Goal: Task Accomplishment & Management: Use online tool/utility

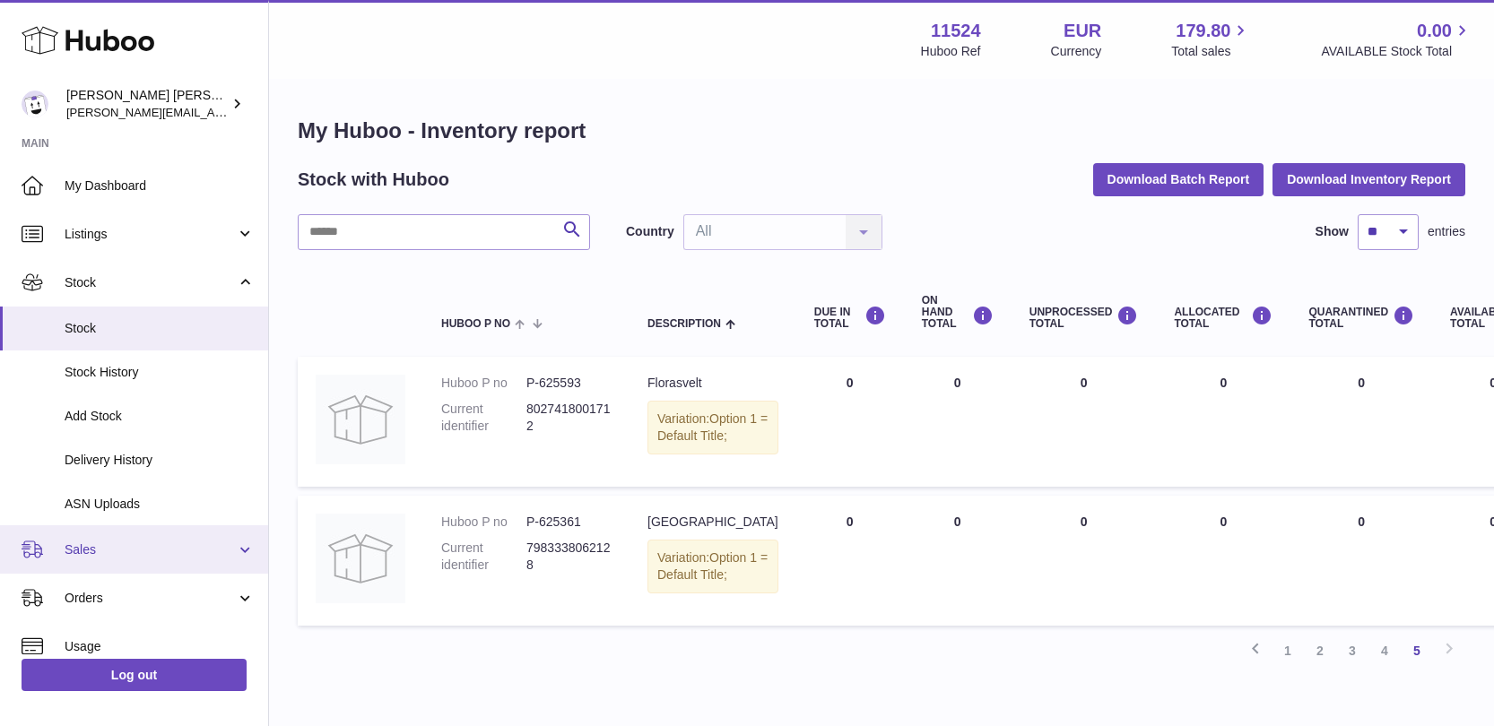
click at [110, 552] on span "Sales" at bounding box center [150, 550] width 171 height 17
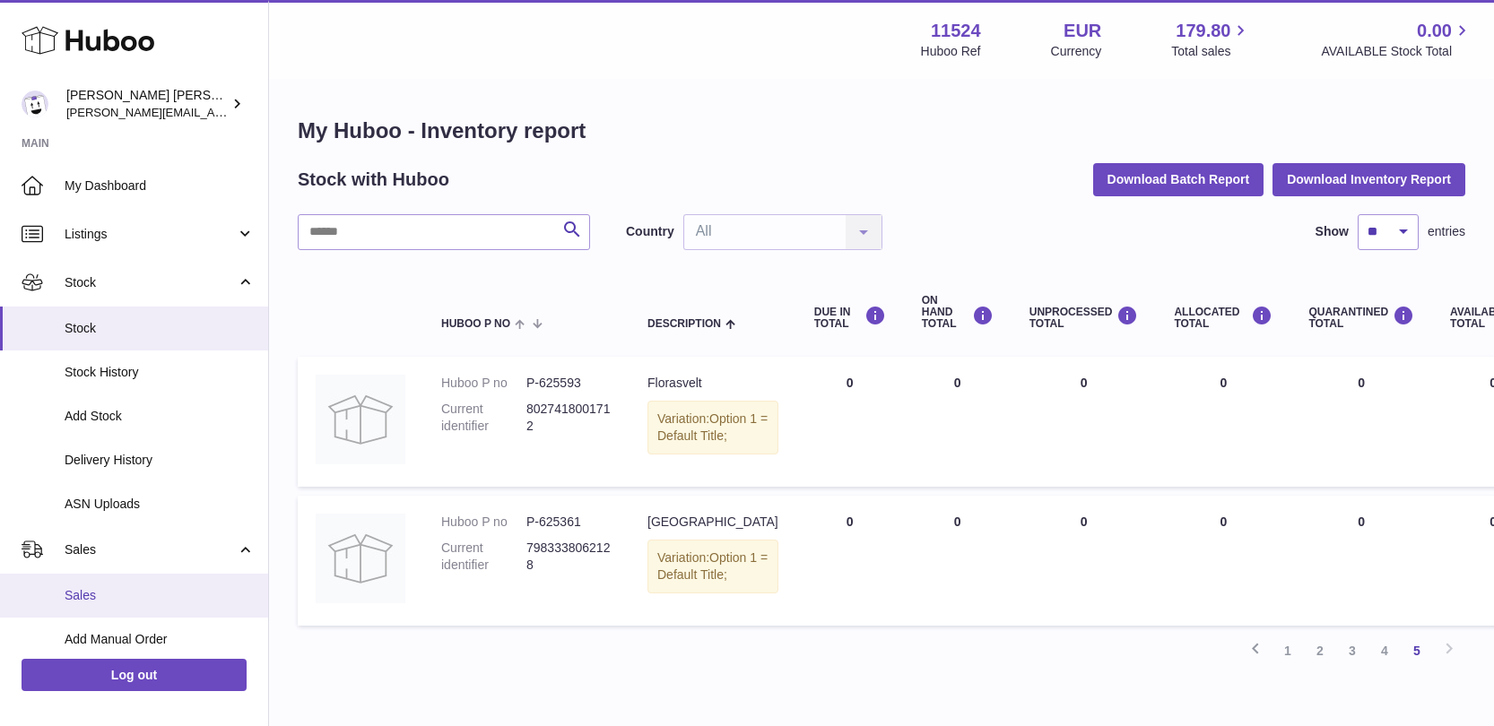
click at [100, 587] on span "Sales" at bounding box center [160, 595] width 190 height 17
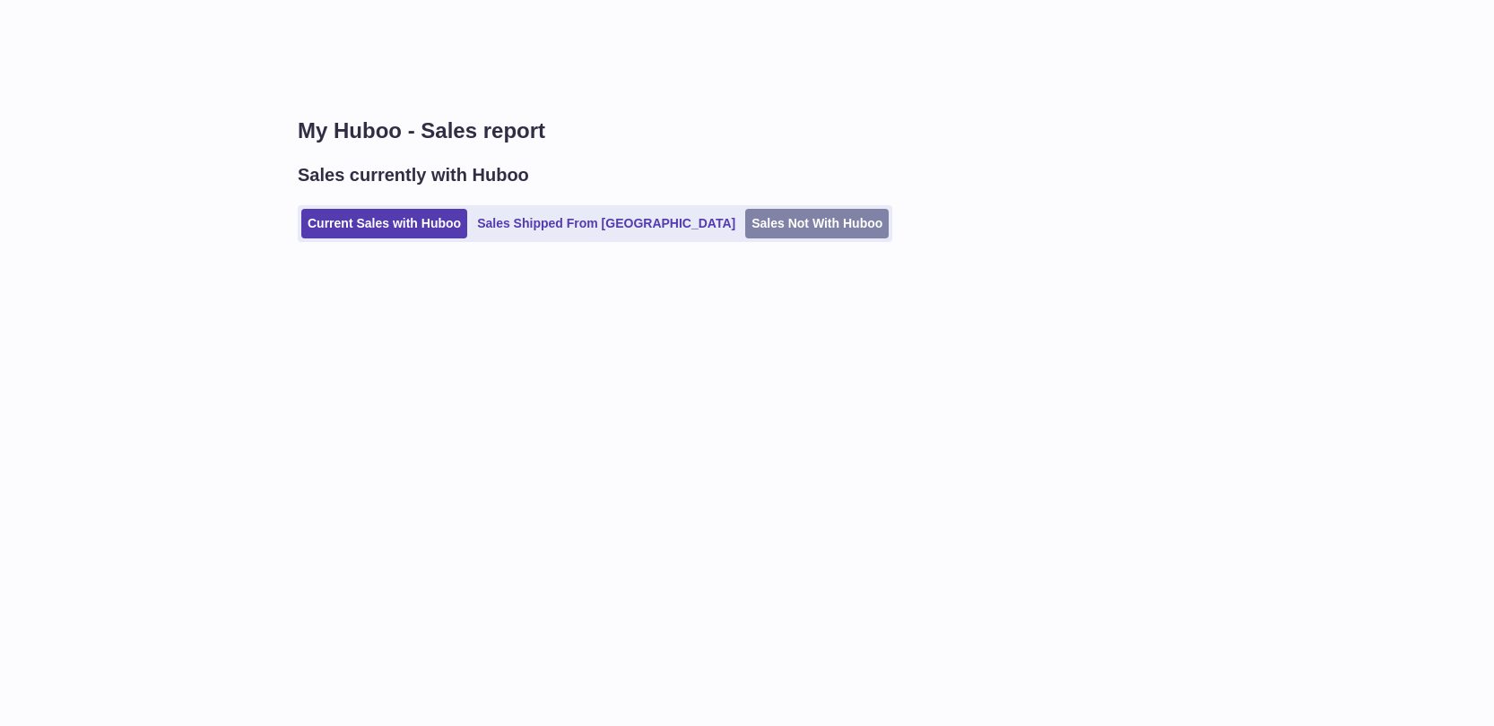
click at [745, 226] on link "Sales Not With Huboo" at bounding box center [816, 224] width 143 height 30
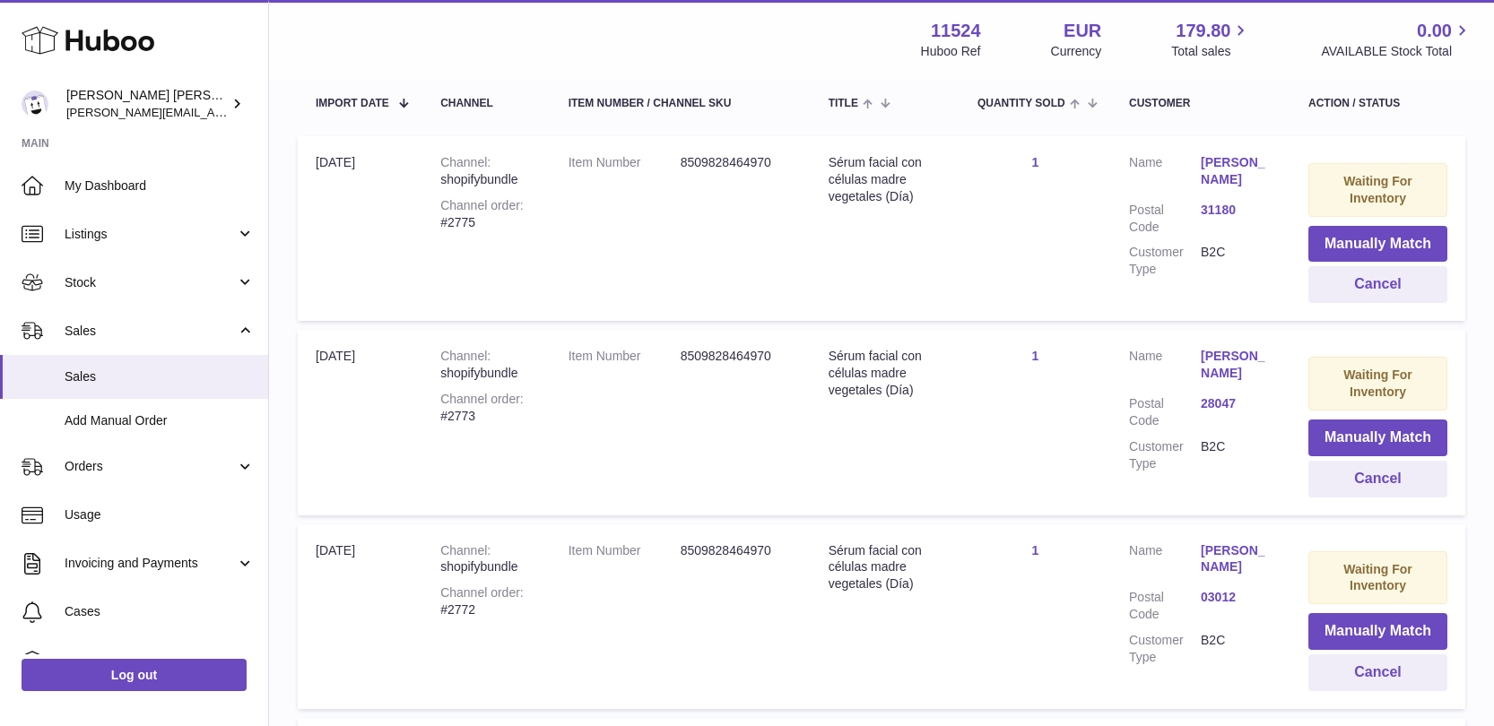
scroll to position [343, 0]
click at [1386, 234] on button "Manually Match" at bounding box center [1377, 244] width 139 height 37
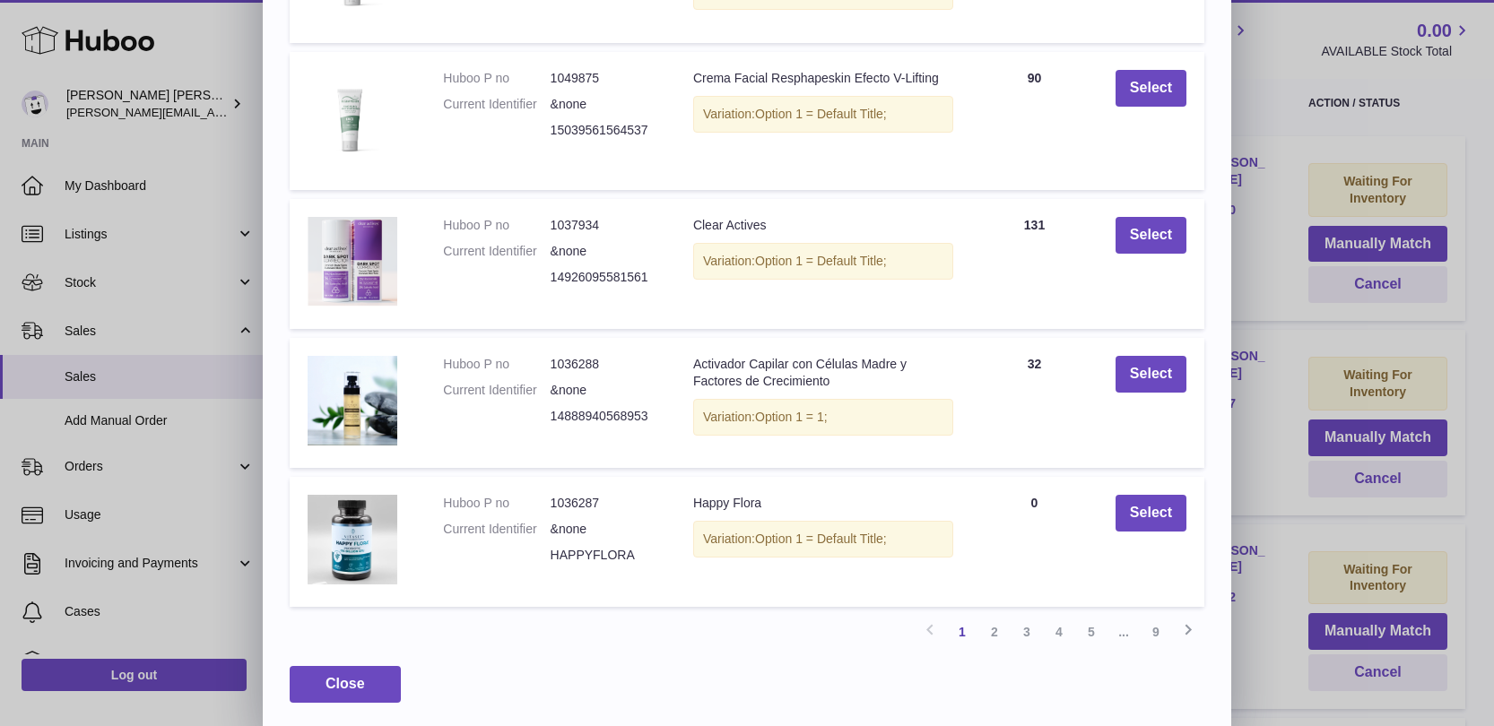
scroll to position [298, 0]
click at [987, 623] on link "2" at bounding box center [994, 633] width 32 height 32
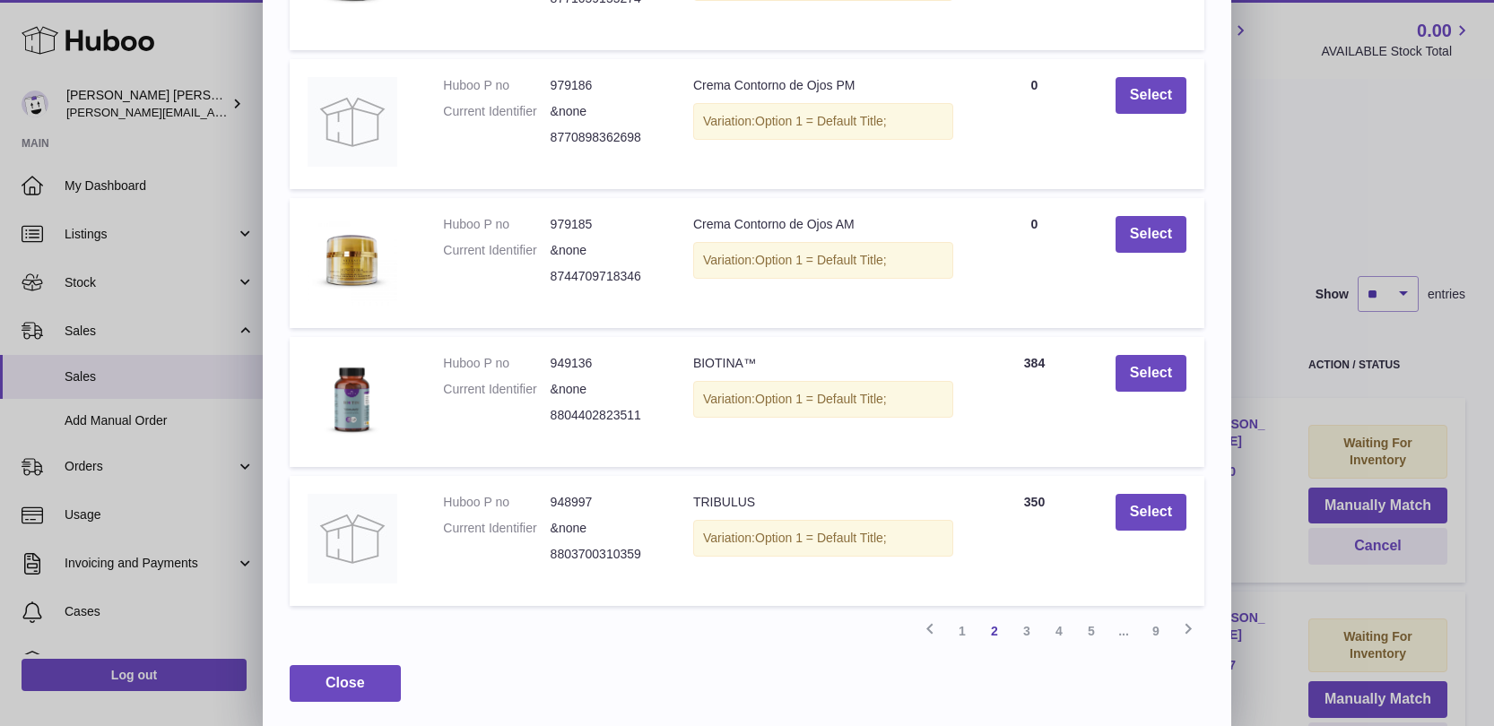
scroll to position [290, 0]
click at [1023, 626] on link "3" at bounding box center [1027, 632] width 32 height 32
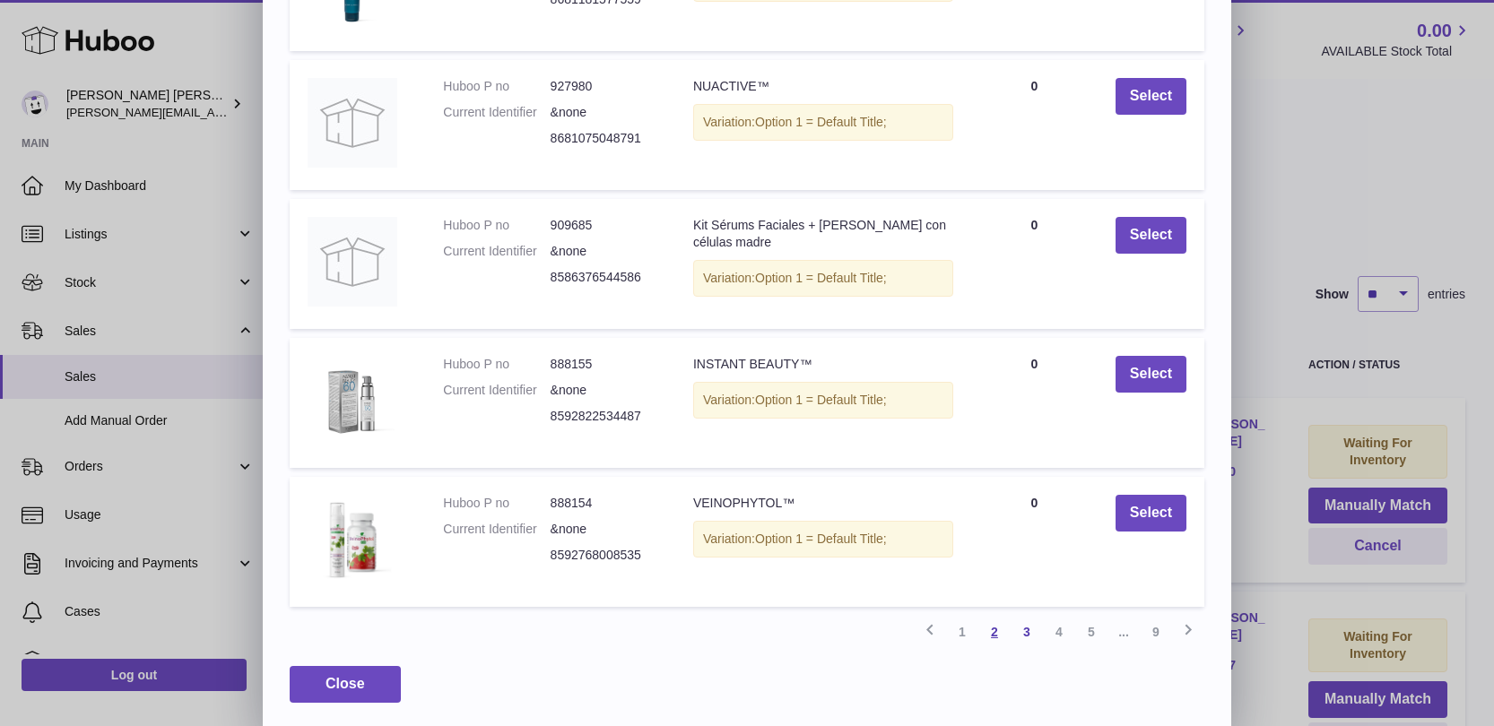
click at [997, 631] on link "2" at bounding box center [994, 632] width 32 height 32
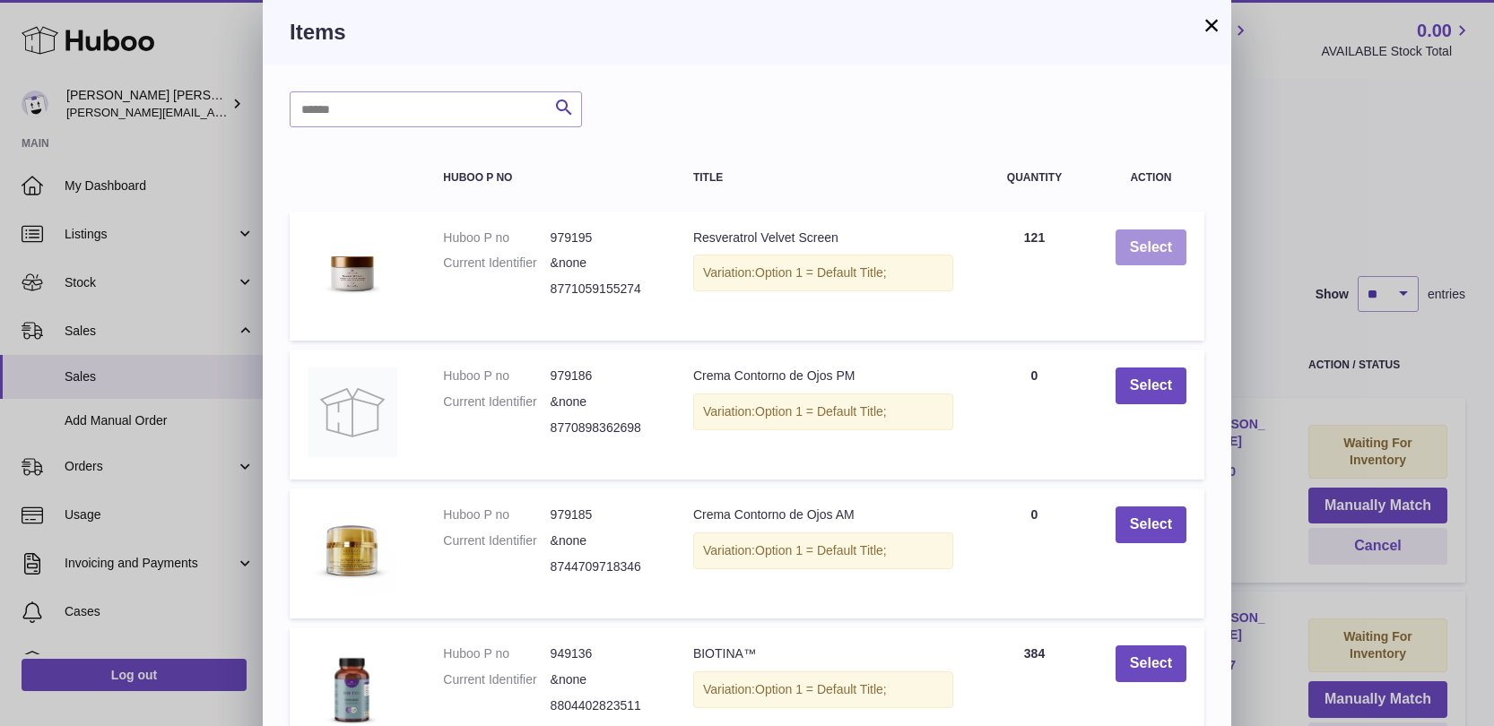
scroll to position [0, 0]
click at [1142, 249] on button "Select" at bounding box center [1151, 248] width 71 height 37
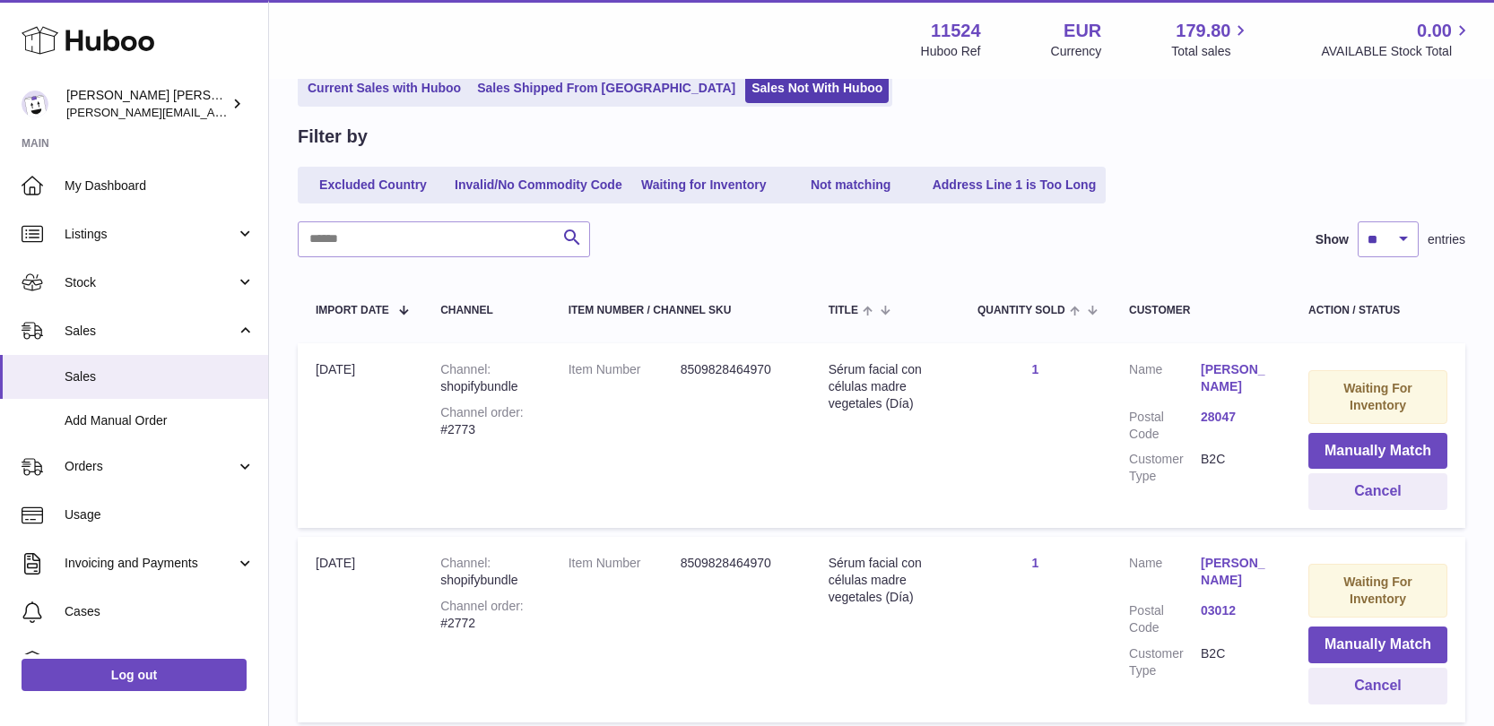
scroll to position [226, 0]
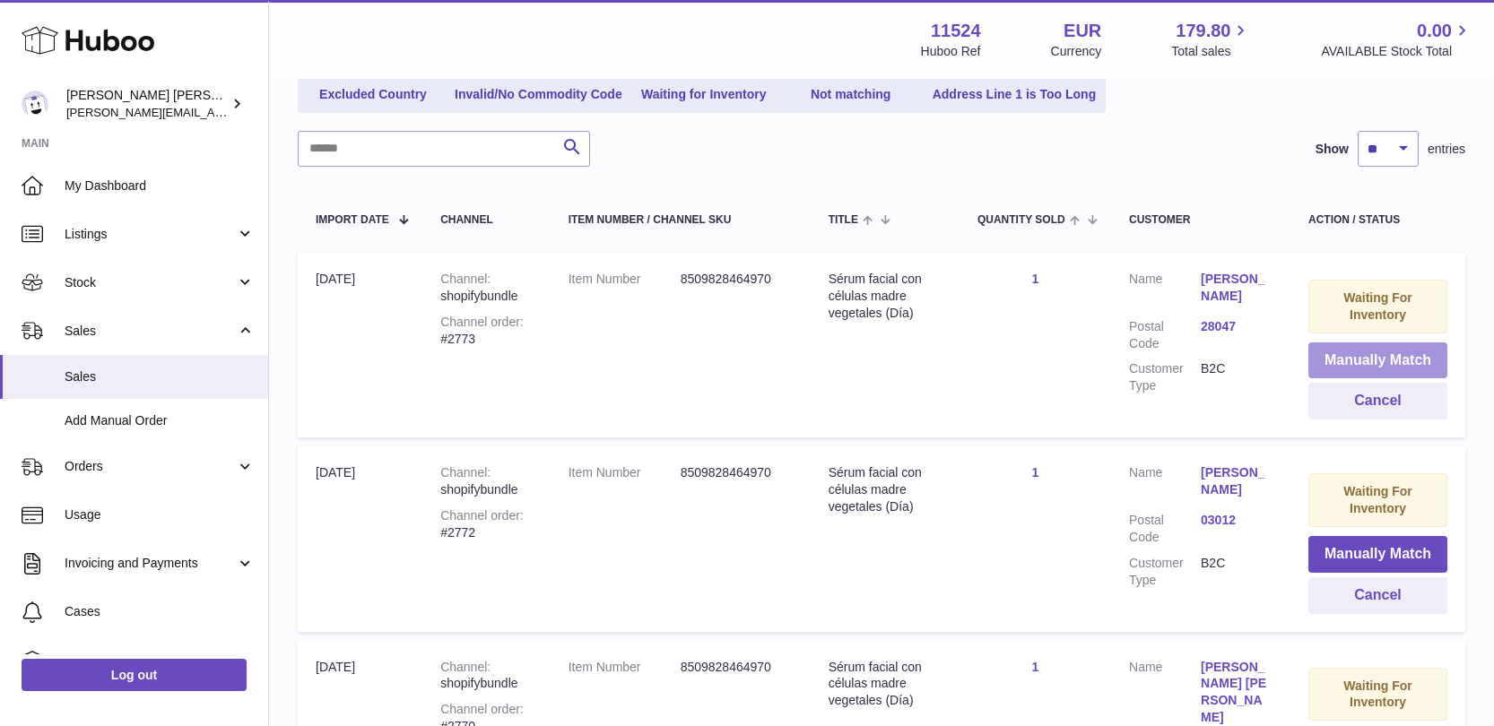
click at [1387, 356] on button "Manually Match" at bounding box center [1377, 361] width 139 height 37
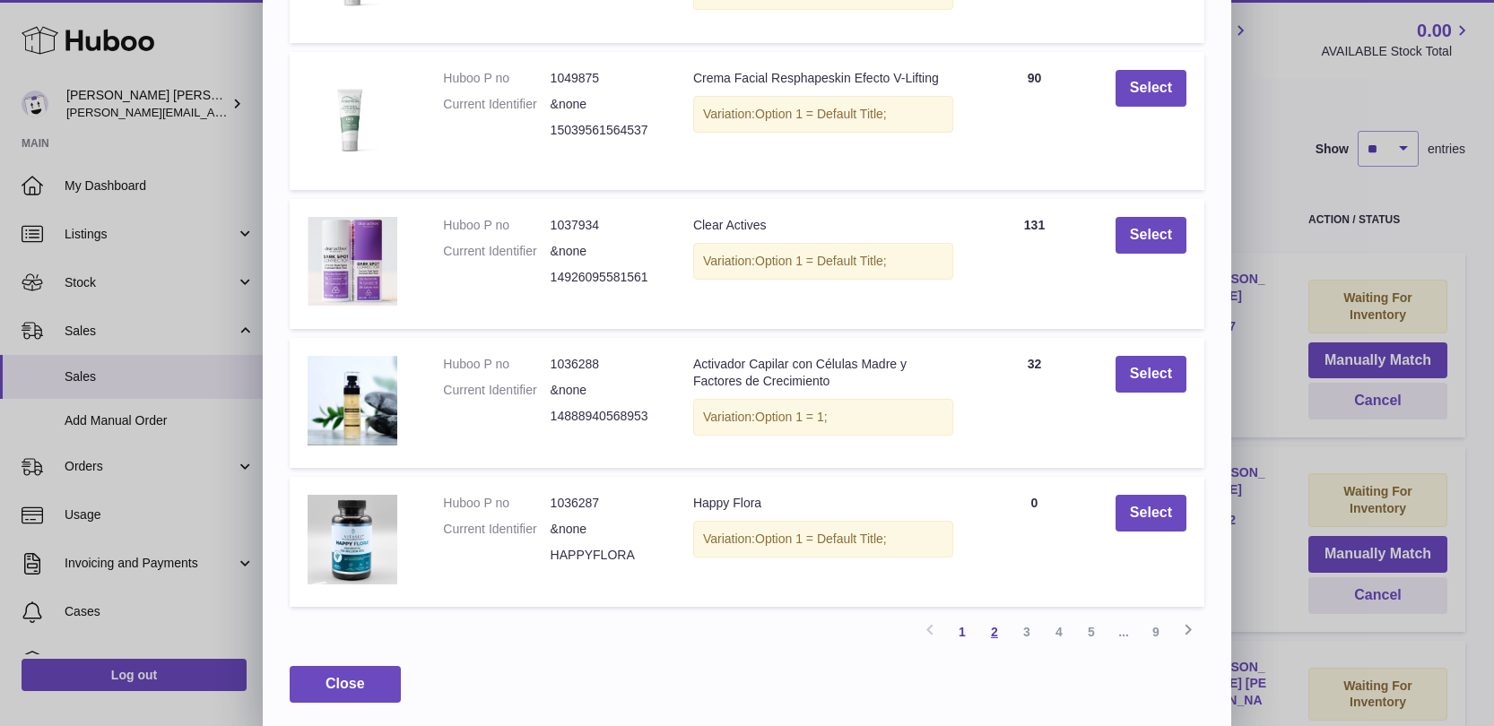
scroll to position [298, 0]
click at [990, 620] on link "2" at bounding box center [994, 633] width 32 height 32
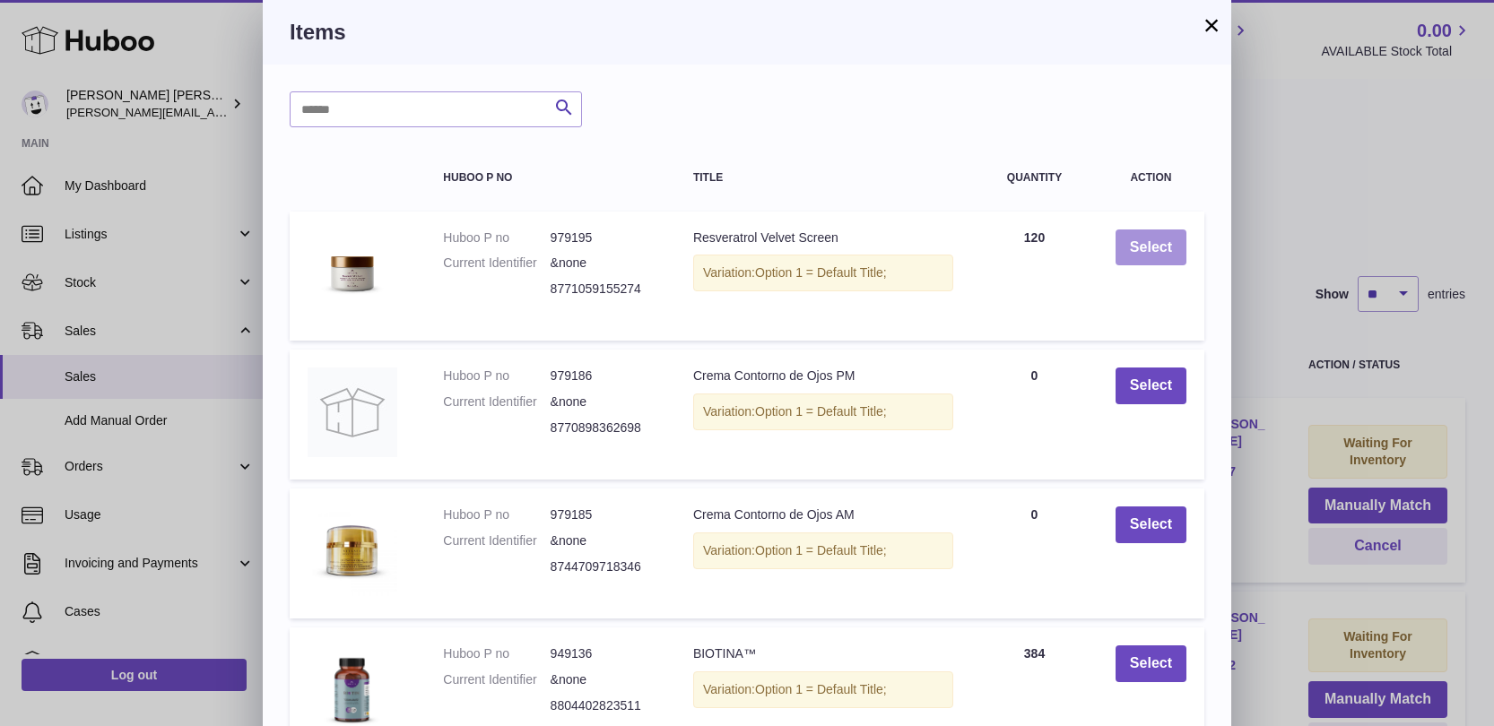
scroll to position [0, 0]
click at [1148, 234] on button "Select" at bounding box center [1151, 248] width 71 height 37
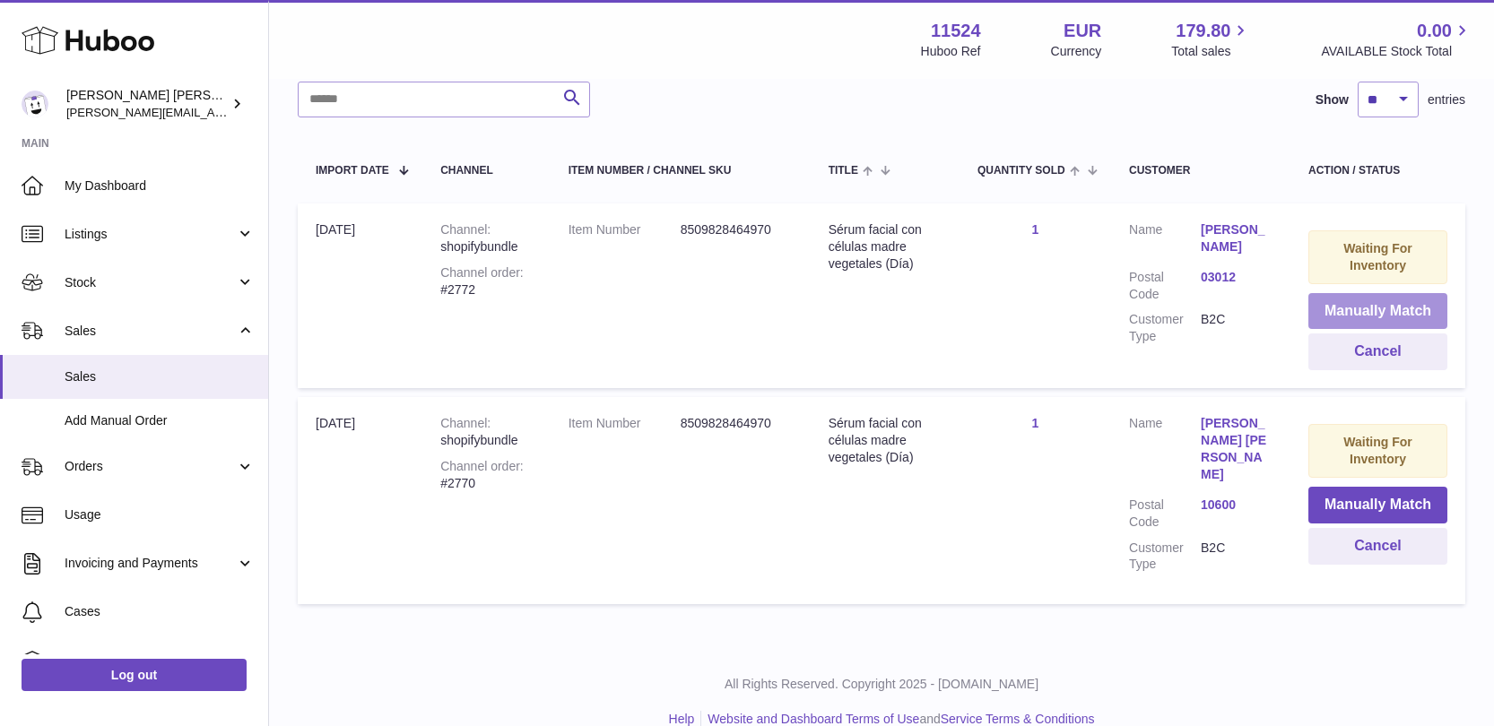
scroll to position [274, 0]
click at [1366, 301] on button "Manually Match" at bounding box center [1377, 312] width 139 height 37
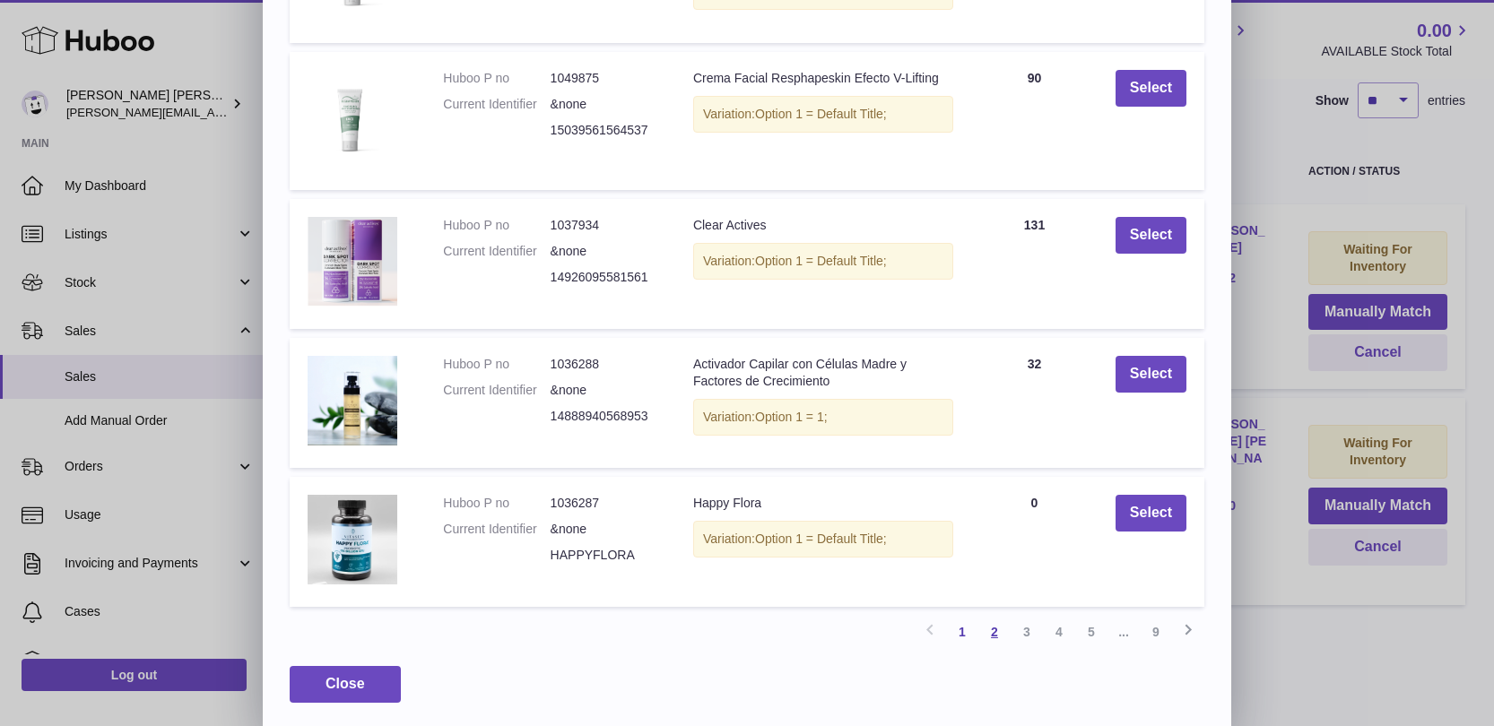
scroll to position [298, 0]
click at [999, 630] on link "2" at bounding box center [994, 633] width 32 height 32
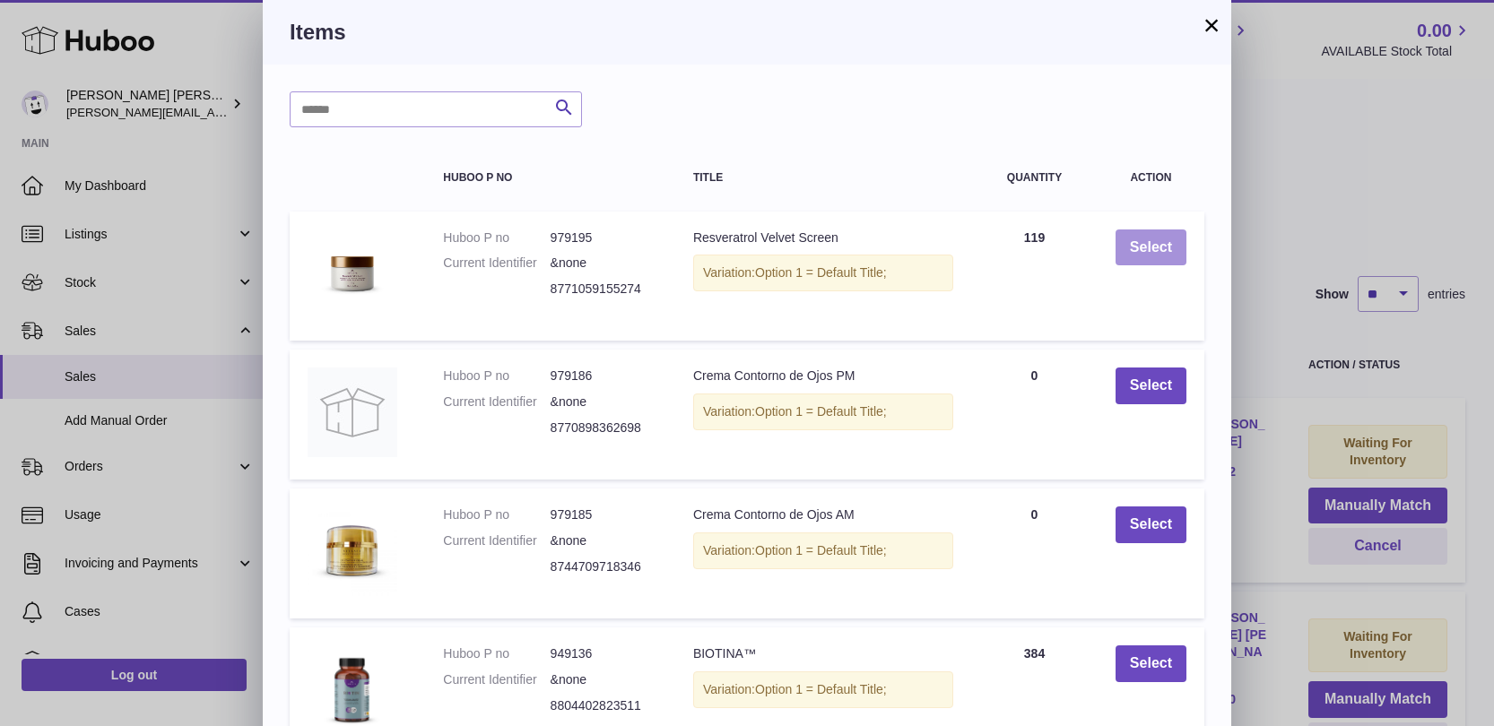
scroll to position [0, 0]
click at [1142, 236] on button "Select" at bounding box center [1151, 248] width 71 height 37
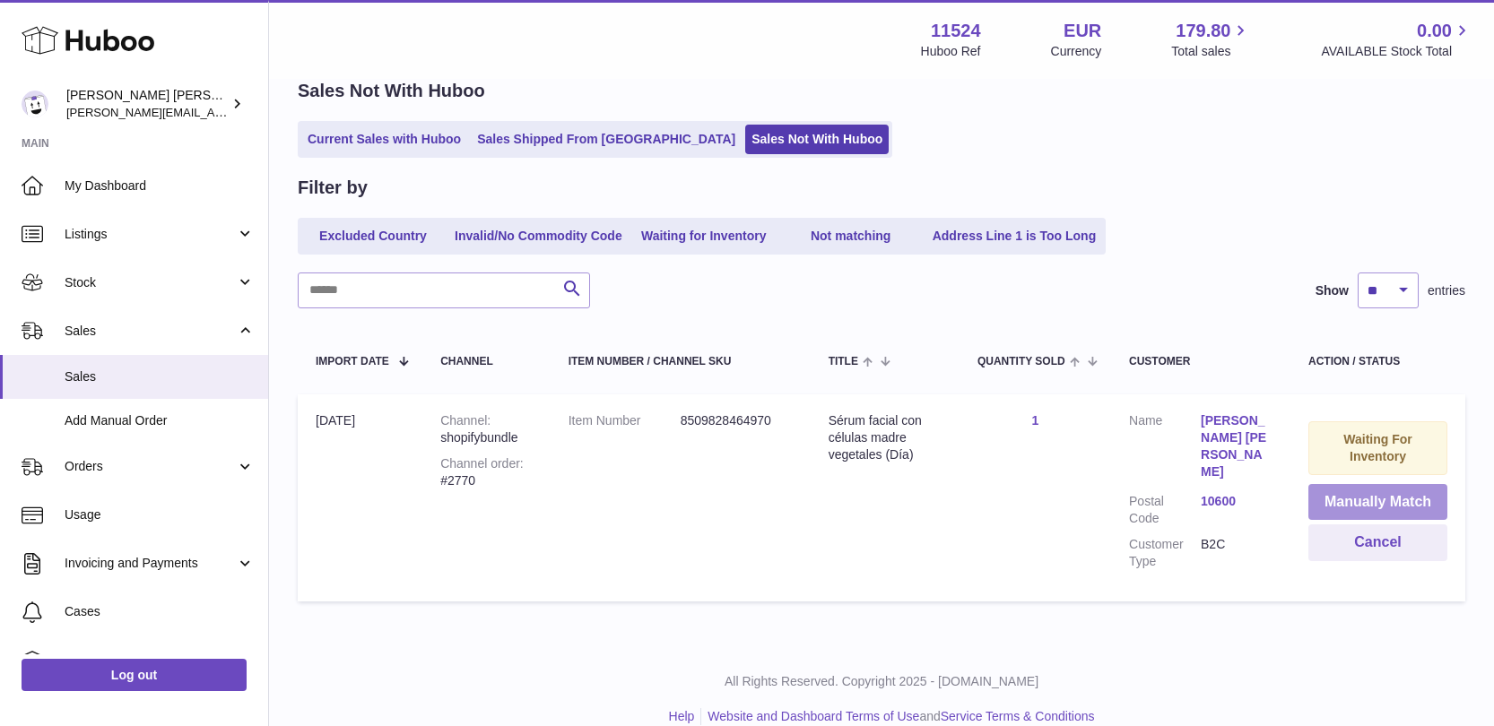
scroll to position [83, 0]
click at [1394, 495] on button "Manually Match" at bounding box center [1377, 503] width 139 height 37
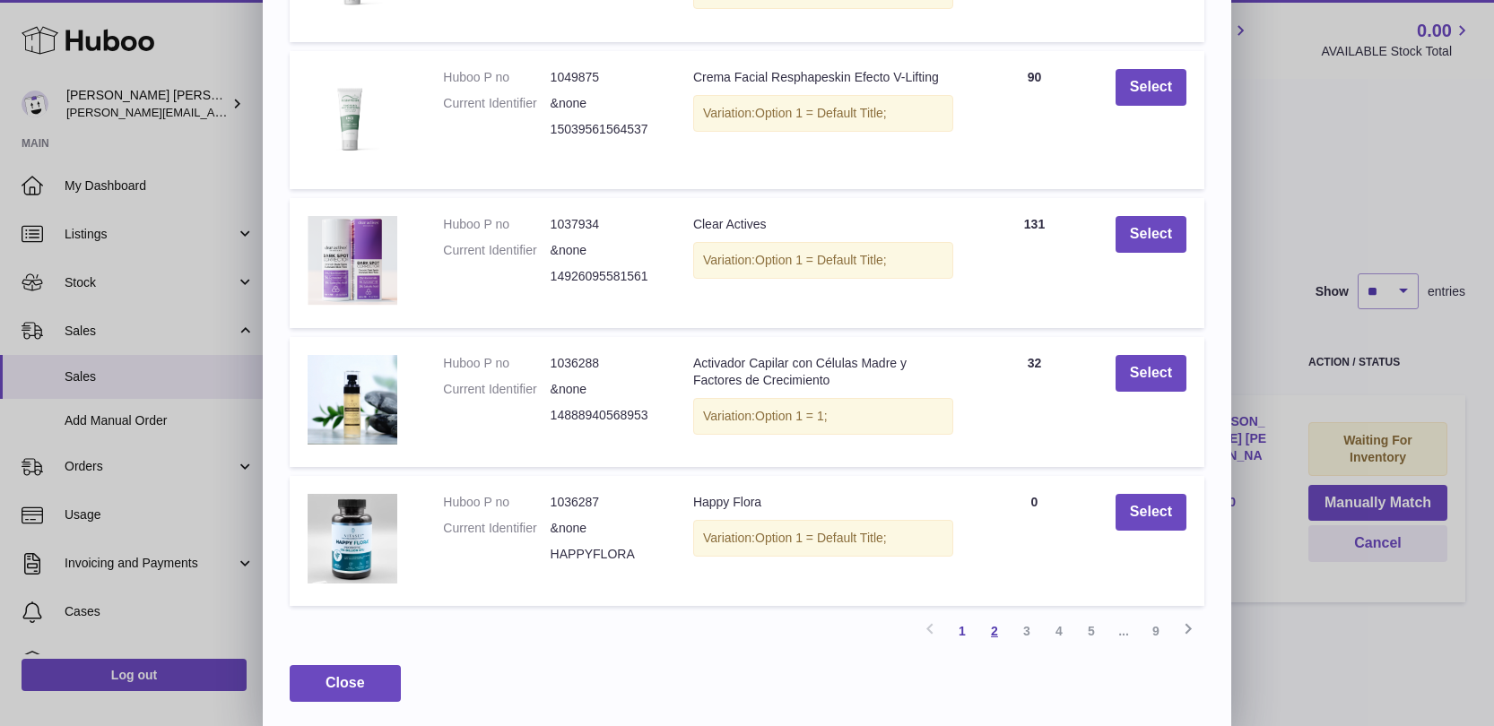
scroll to position [298, 0]
click at [1001, 625] on link "2" at bounding box center [994, 633] width 32 height 32
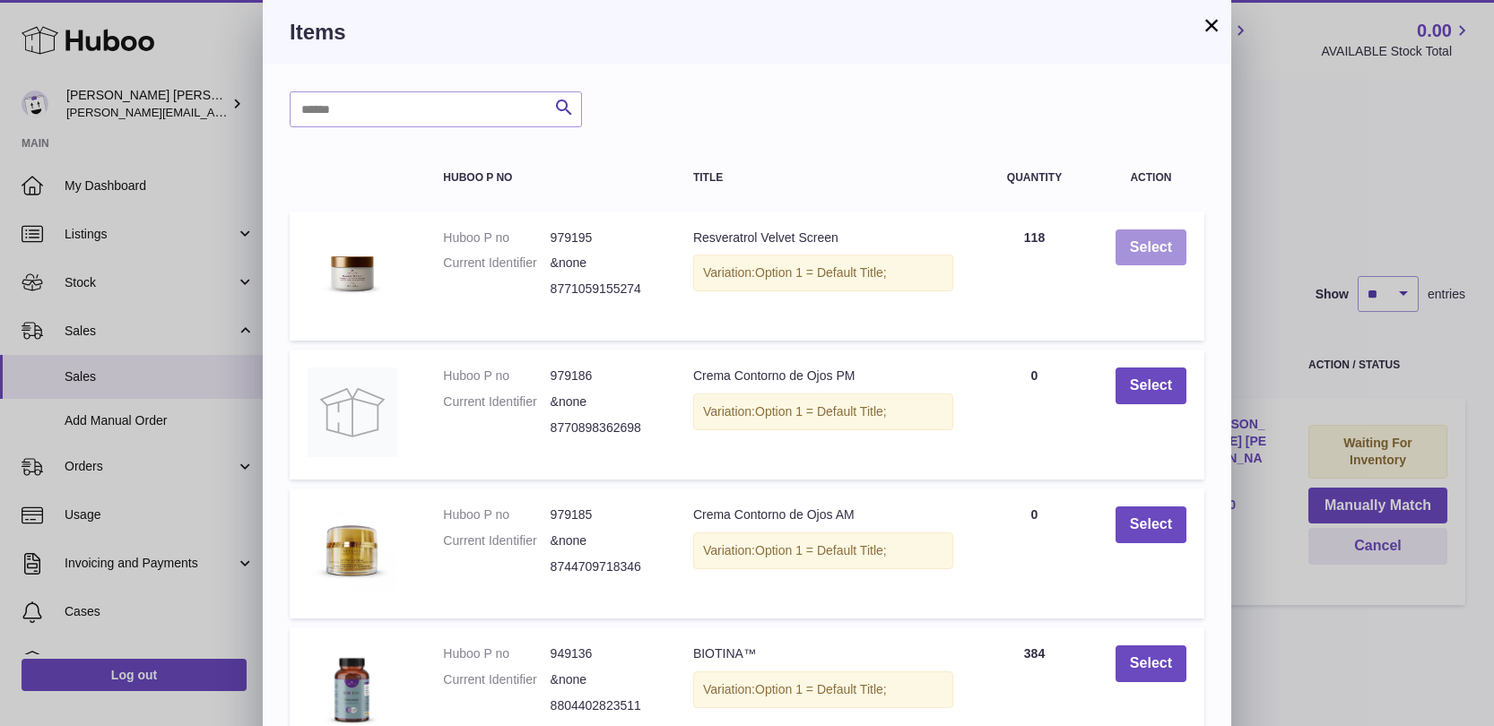
scroll to position [0, 0]
click at [1155, 254] on button "Select" at bounding box center [1151, 248] width 71 height 37
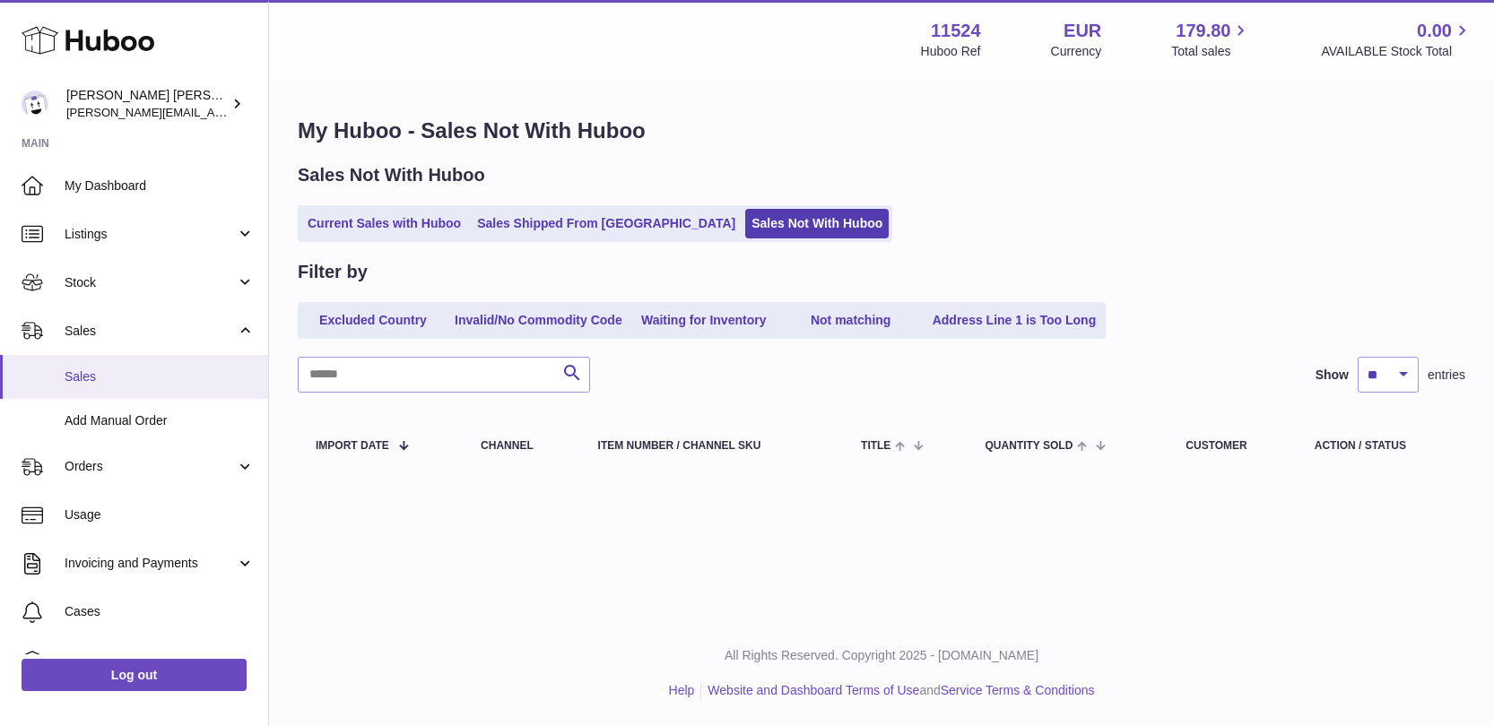
click at [113, 369] on span "Sales" at bounding box center [160, 377] width 190 height 17
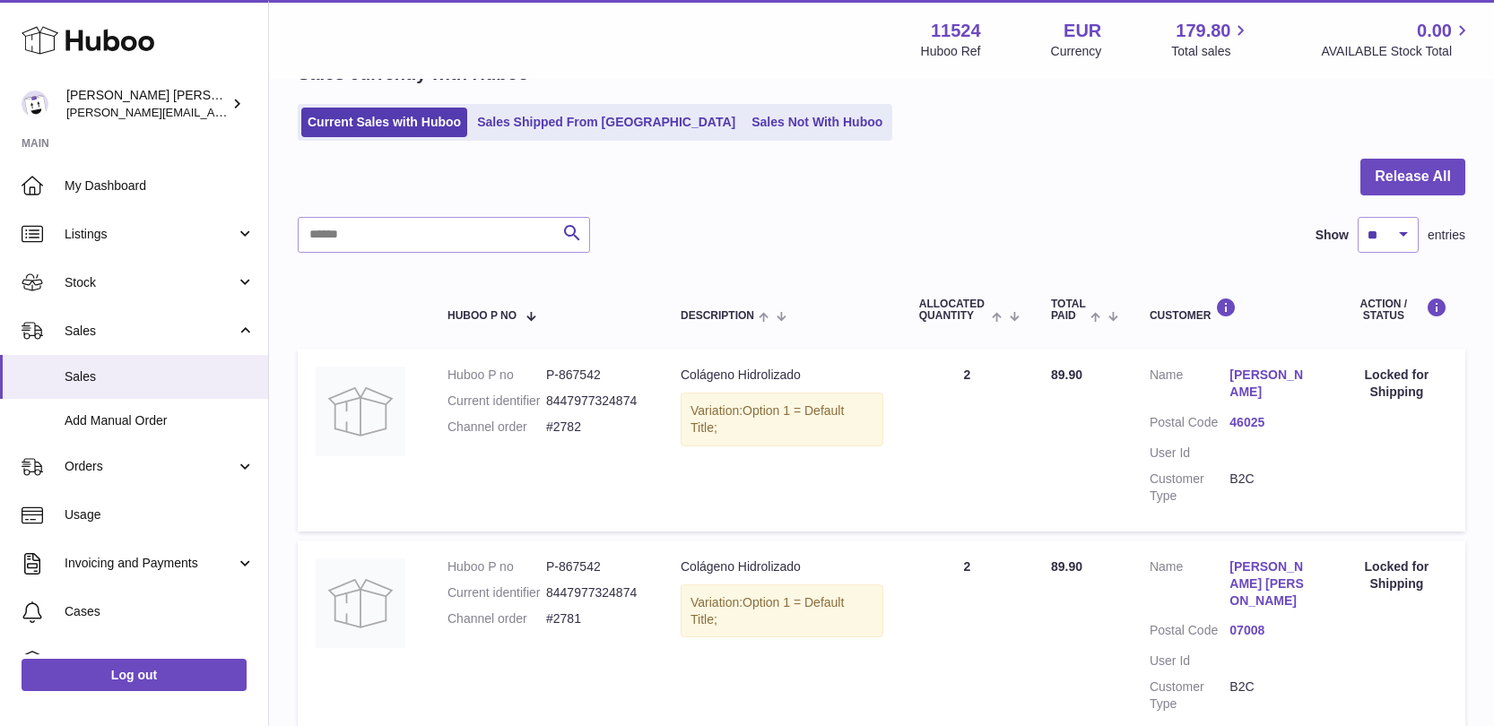
scroll to position [99, 0]
